Goal: Task Accomplishment & Management: Complete application form

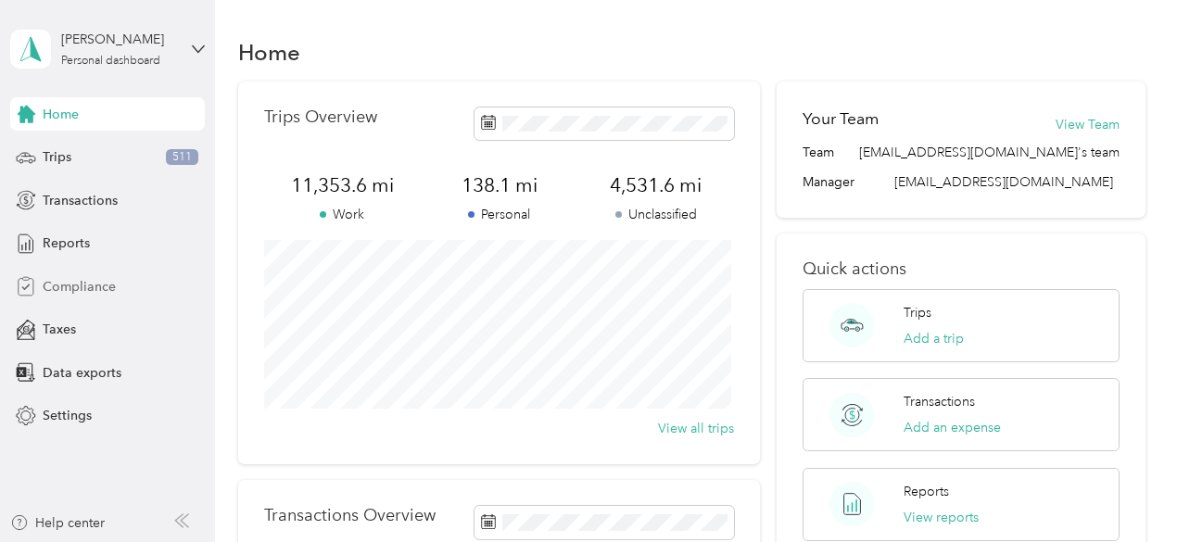
click at [137, 286] on div "Compliance" at bounding box center [107, 286] width 195 height 33
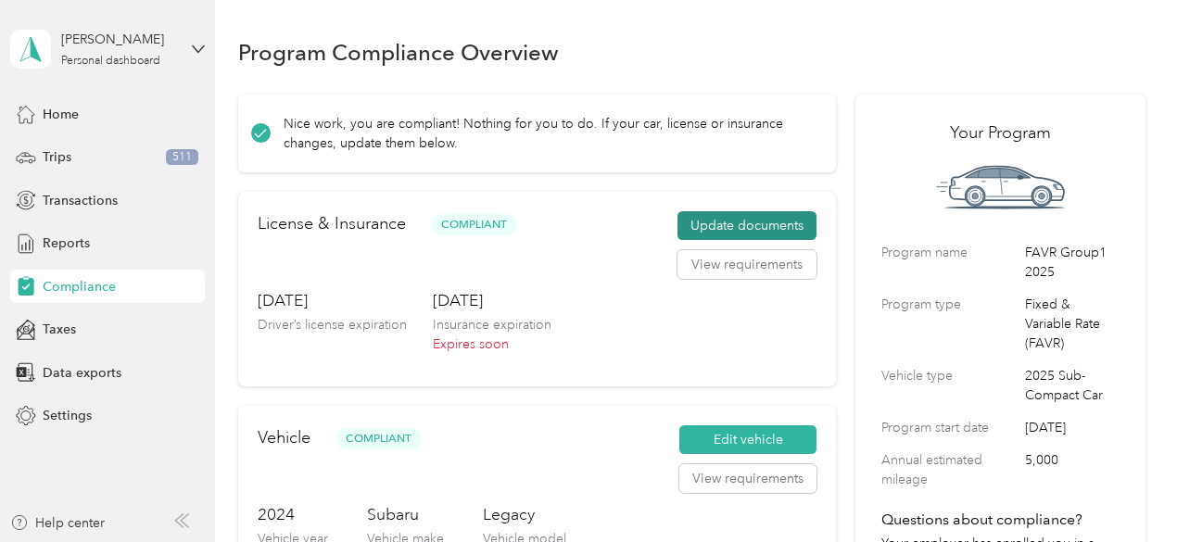
click at [739, 225] on button "Update documents" at bounding box center [746, 226] width 139 height 30
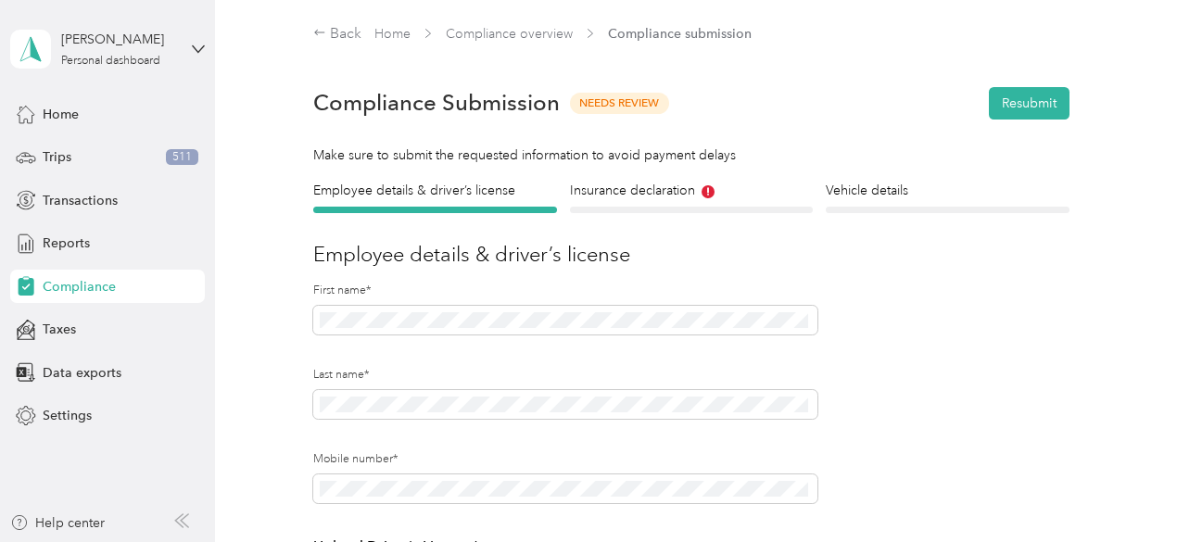
click at [668, 206] on div "Insurance declaration Insurance" at bounding box center [692, 197] width 244 height 32
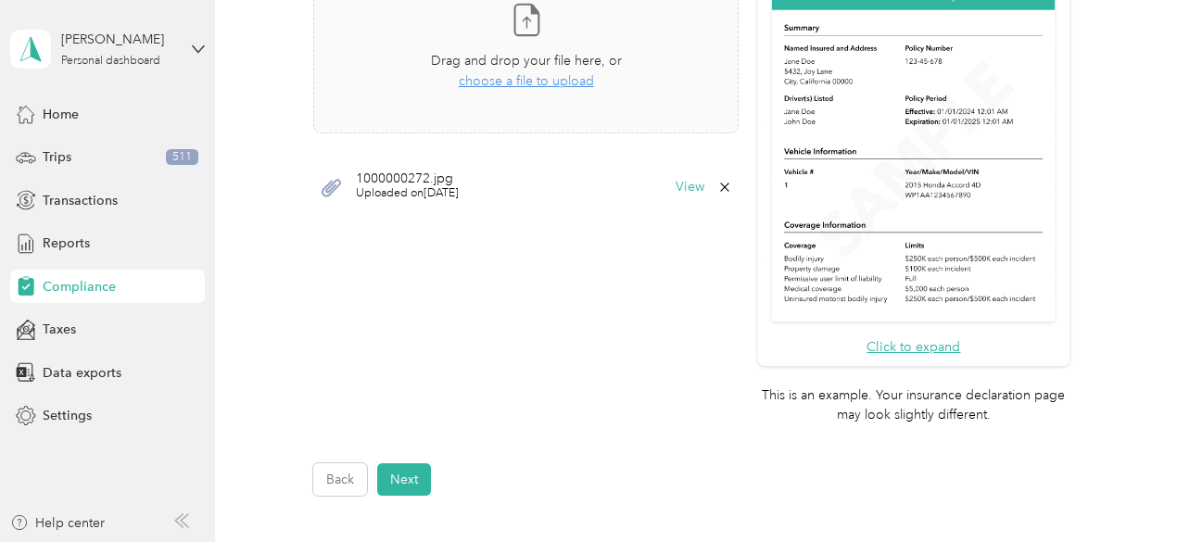
scroll to position [741, 0]
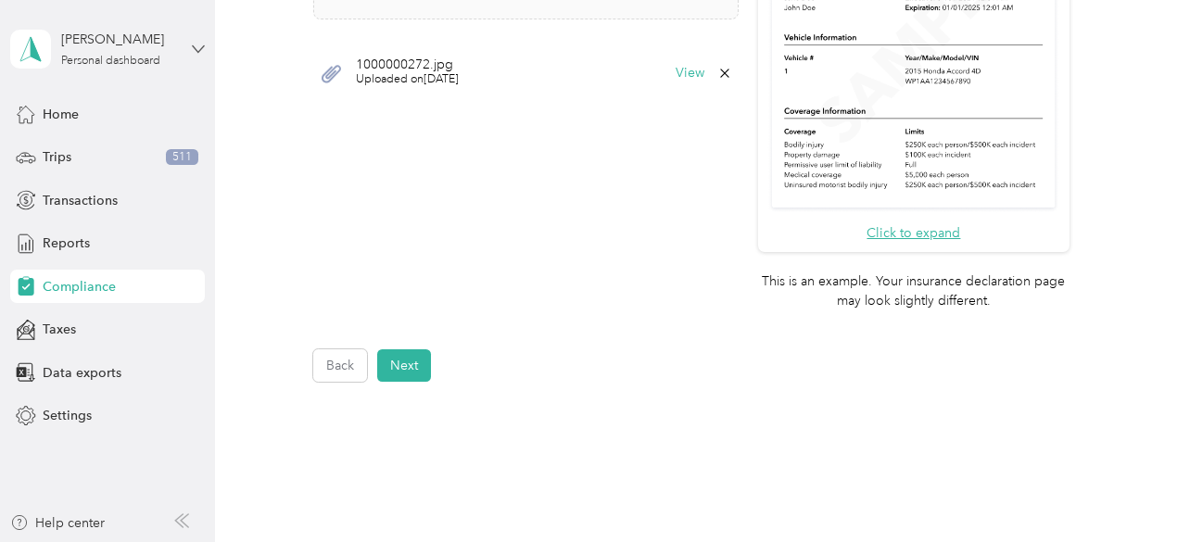
click at [200, 45] on icon at bounding box center [198, 49] width 13 height 13
click at [92, 159] on div "Log out" at bounding box center [205, 152] width 364 height 32
